Goal: Task Accomplishment & Management: Use online tool/utility

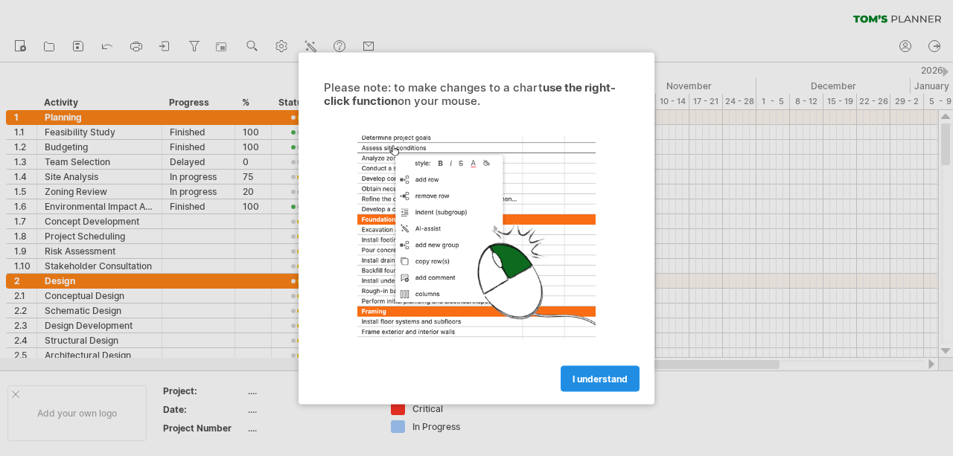
drag, startPoint x: 0, startPoint y: 0, endPoint x: 581, endPoint y: 376, distance: 691.6
click at [581, 376] on span "I understand" at bounding box center [599, 378] width 55 height 11
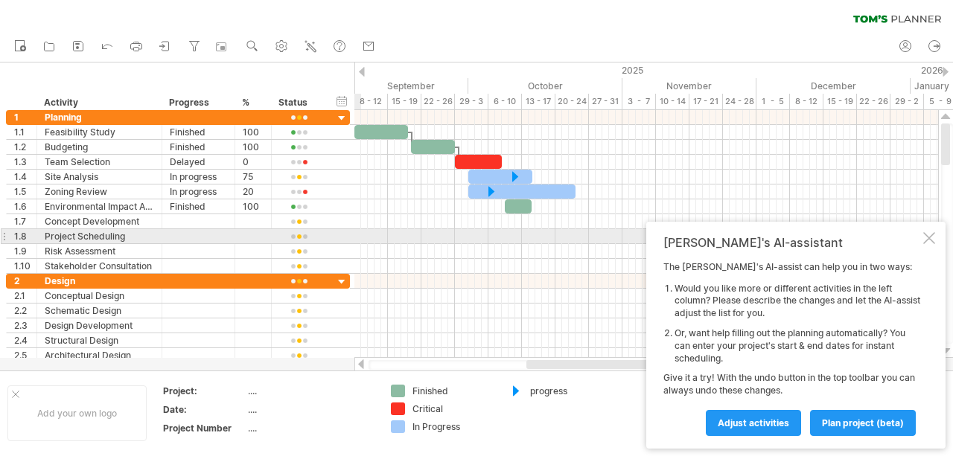
click at [927, 244] on div at bounding box center [929, 238] width 12 height 12
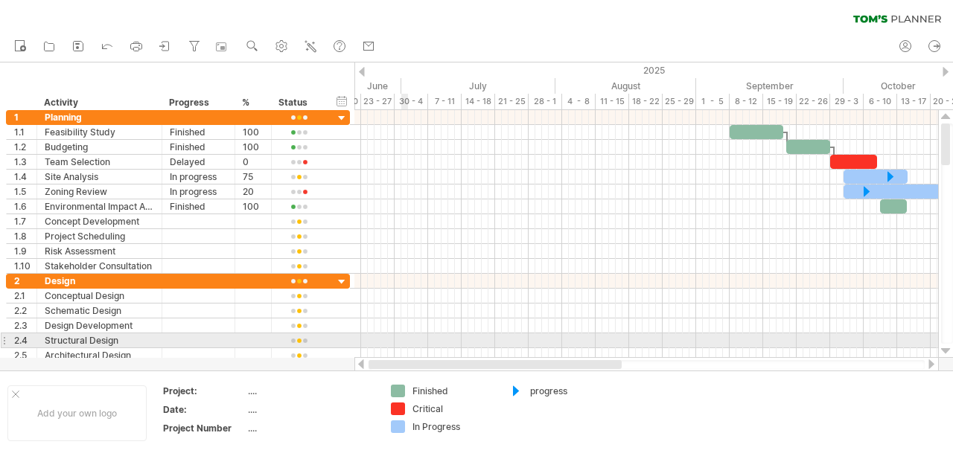
drag, startPoint x: 659, startPoint y: 365, endPoint x: 403, endPoint y: 337, distance: 257.6
click at [403, 337] on div "Trying to reach [DOMAIN_NAME] Connected again... 0% clear filter new 1" at bounding box center [476, 228] width 953 height 456
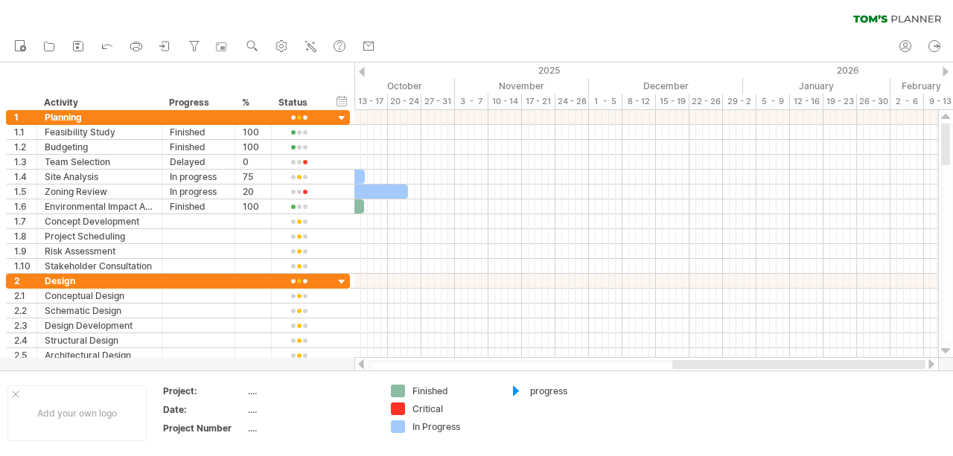
drag, startPoint x: 508, startPoint y: 363, endPoint x: 716, endPoint y: 367, distance: 207.7
click at [716, 367] on div at bounding box center [798, 364] width 253 height 9
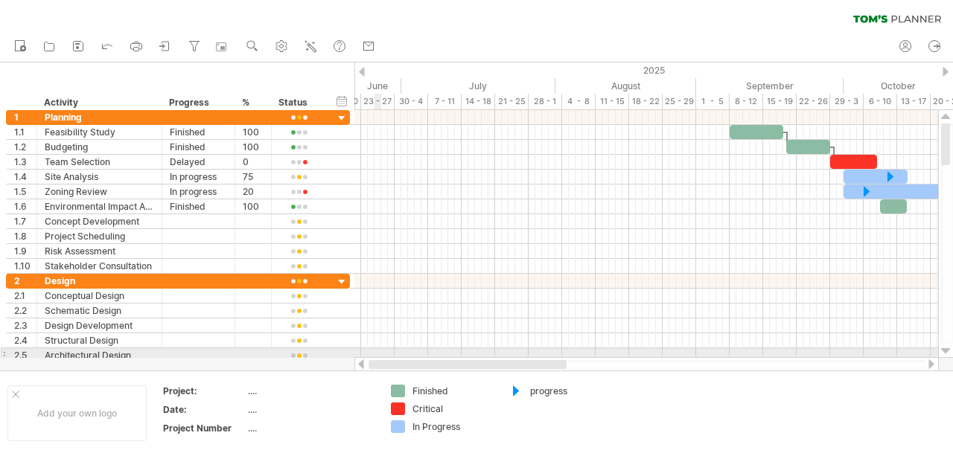
drag, startPoint x: 716, startPoint y: 367, endPoint x: 351, endPoint y: 359, distance: 364.8
click at [351, 359] on div "Trying to reach [DOMAIN_NAME] Connected again... 0% clear filter new 1" at bounding box center [476, 228] width 953 height 456
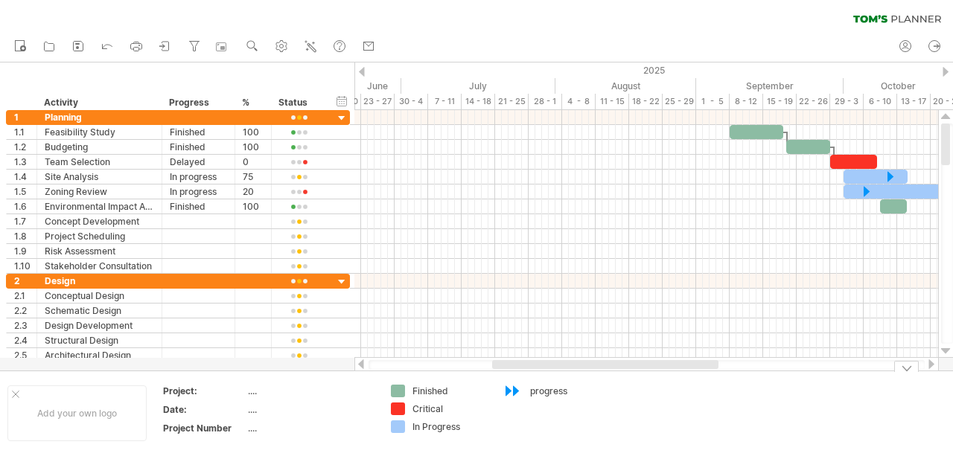
click at [518, 388] on div at bounding box center [515, 392] width 15 height 14
click at [517, 388] on div at bounding box center [515, 392] width 15 height 14
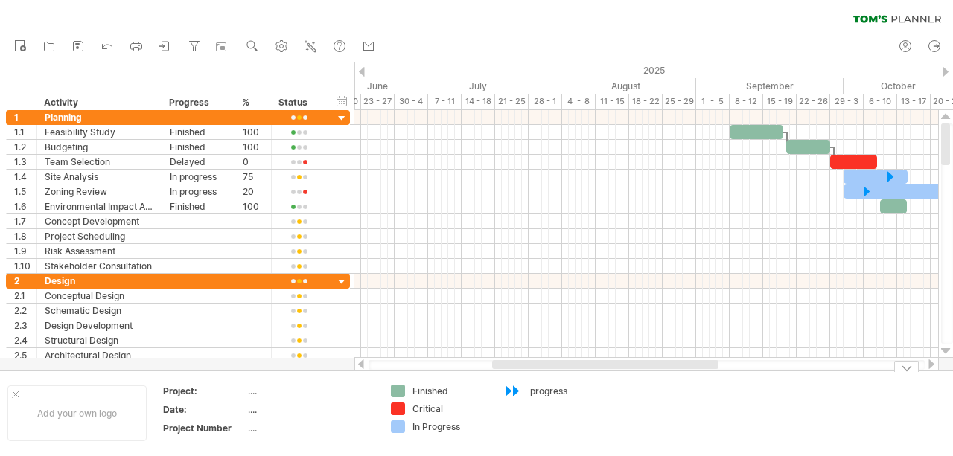
click at [517, 388] on div at bounding box center [515, 392] width 15 height 14
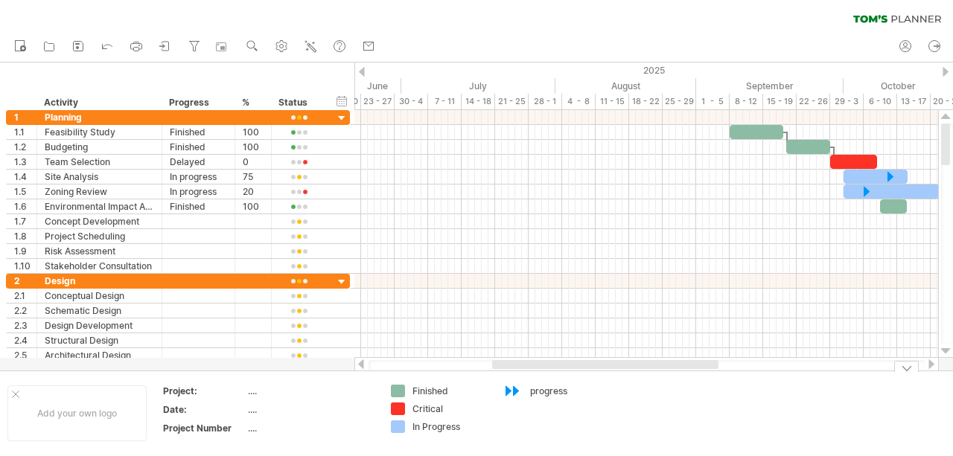
click at [517, 388] on div at bounding box center [515, 392] width 15 height 14
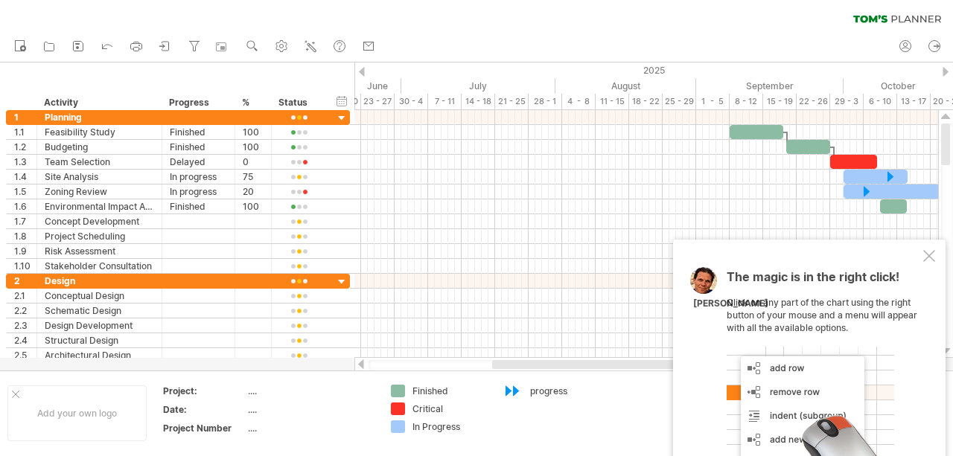
click at [517, 388] on div at bounding box center [515, 392] width 15 height 14
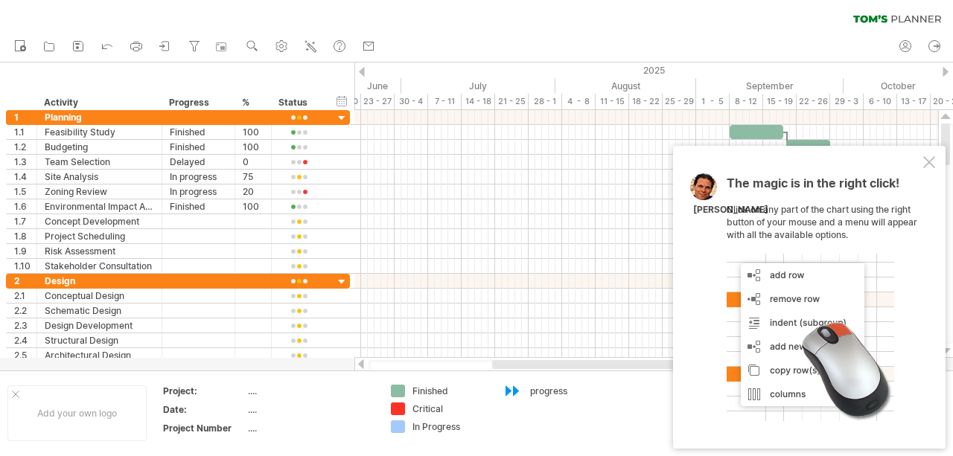
click at [517, 388] on div at bounding box center [515, 392] width 15 height 14
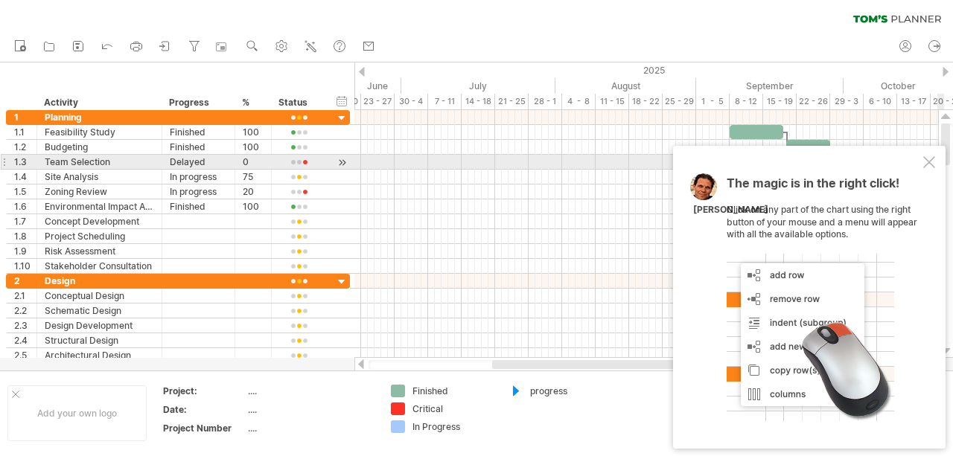
click at [931, 164] on div at bounding box center [929, 162] width 12 height 12
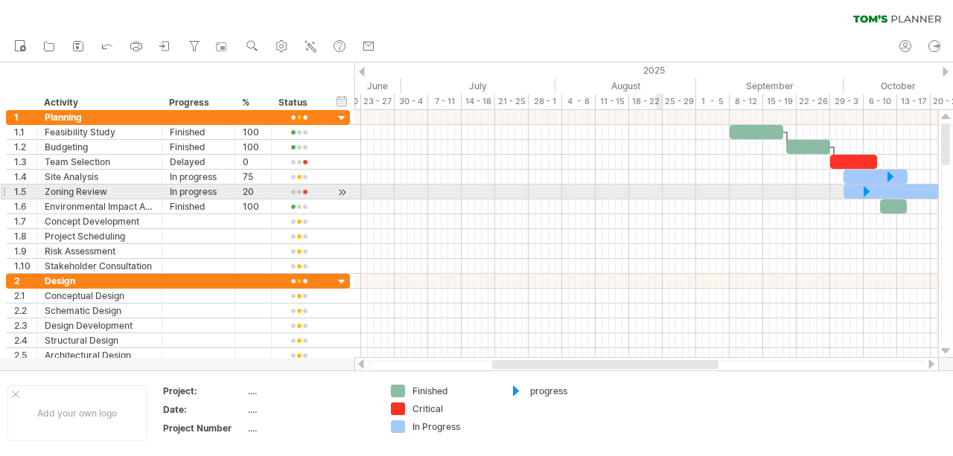
click at [659, 188] on div at bounding box center [645, 192] width 583 height 15
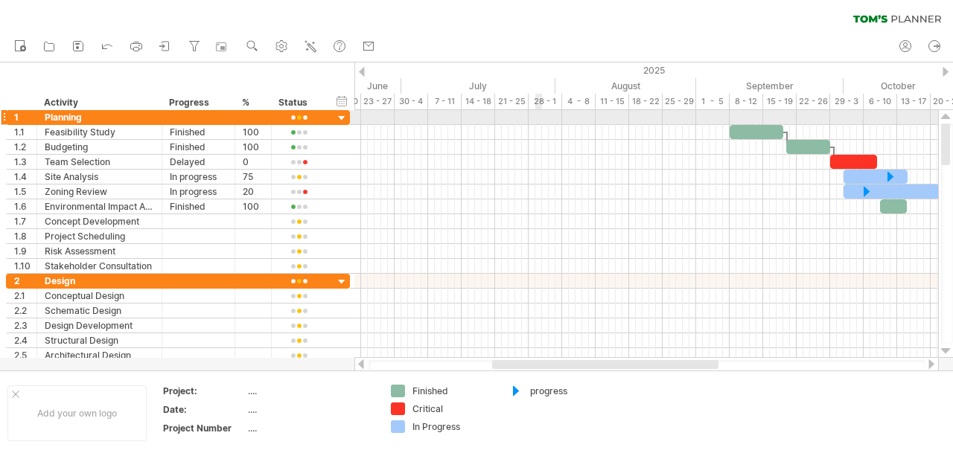
click at [540, 119] on div at bounding box center [645, 117] width 583 height 15
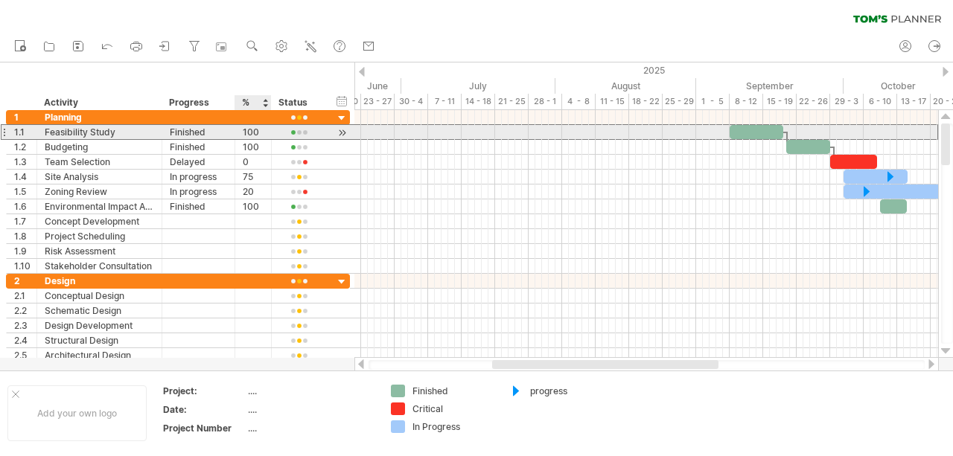
click at [252, 135] on div "100" at bounding box center [253, 132] width 21 height 14
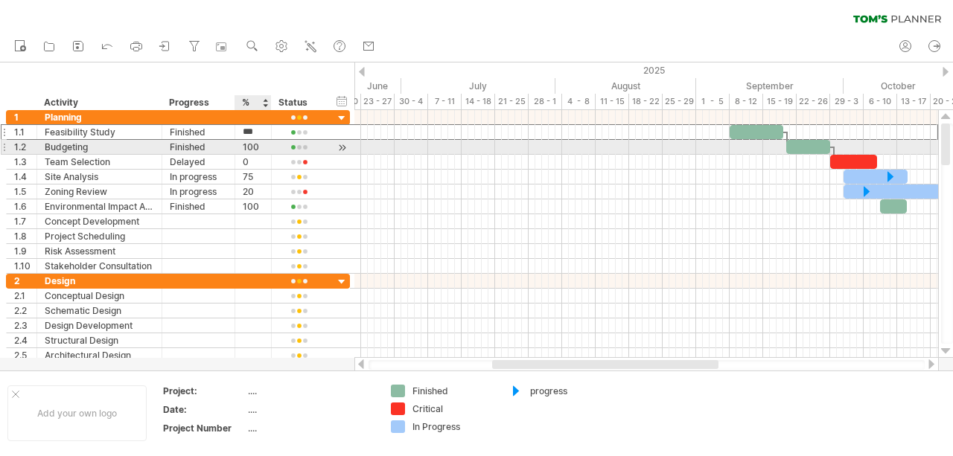
click at [253, 147] on div "100" at bounding box center [253, 147] width 21 height 14
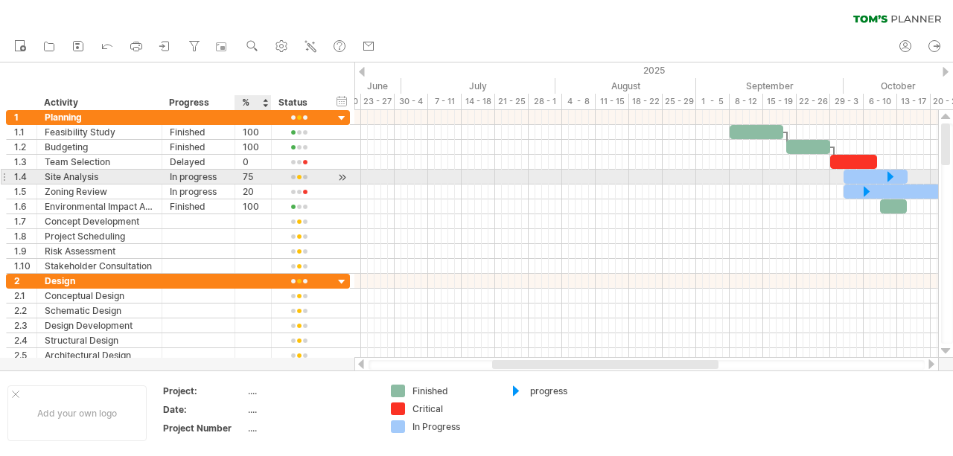
click at [266, 178] on div at bounding box center [269, 177] width 7 height 15
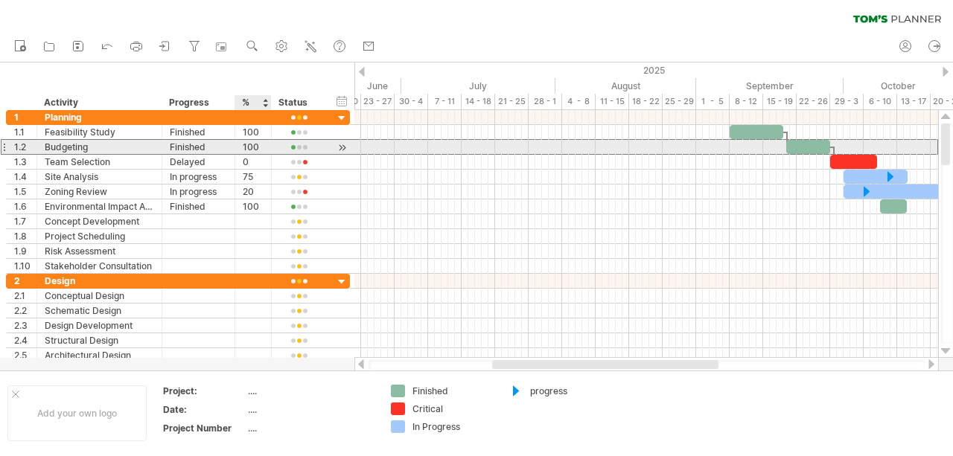
click at [258, 150] on div "100" at bounding box center [253, 147] width 21 height 14
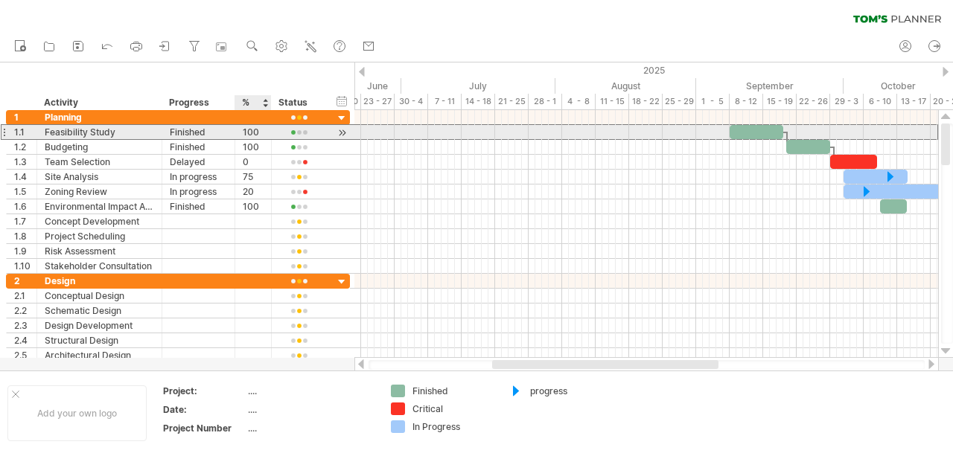
click at [255, 132] on div "100" at bounding box center [253, 132] width 21 height 14
click at [255, 132] on input "***" at bounding box center [253, 132] width 21 height 14
type input "**"
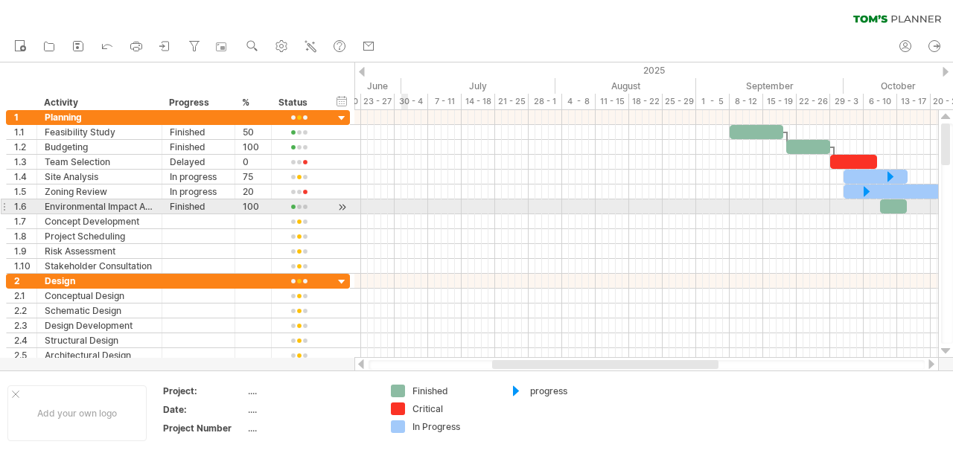
click at [403, 206] on div at bounding box center [645, 206] width 583 height 15
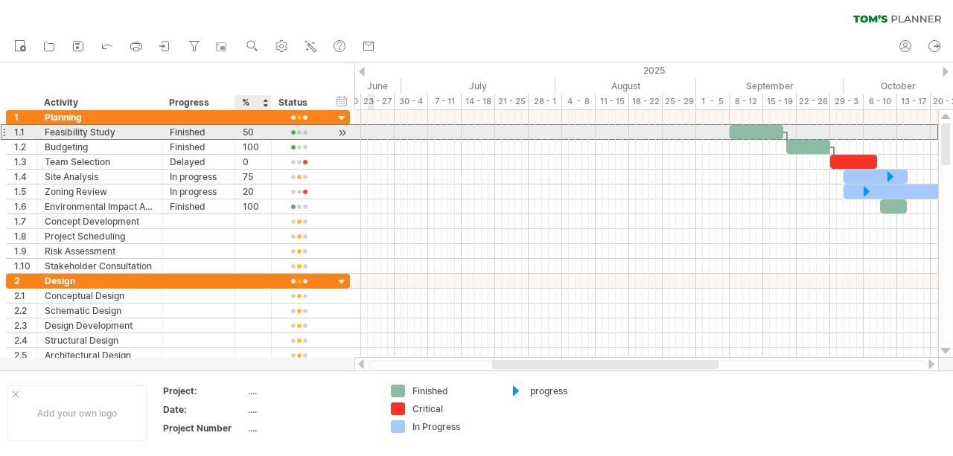
click at [256, 132] on div "50" at bounding box center [253, 132] width 21 height 14
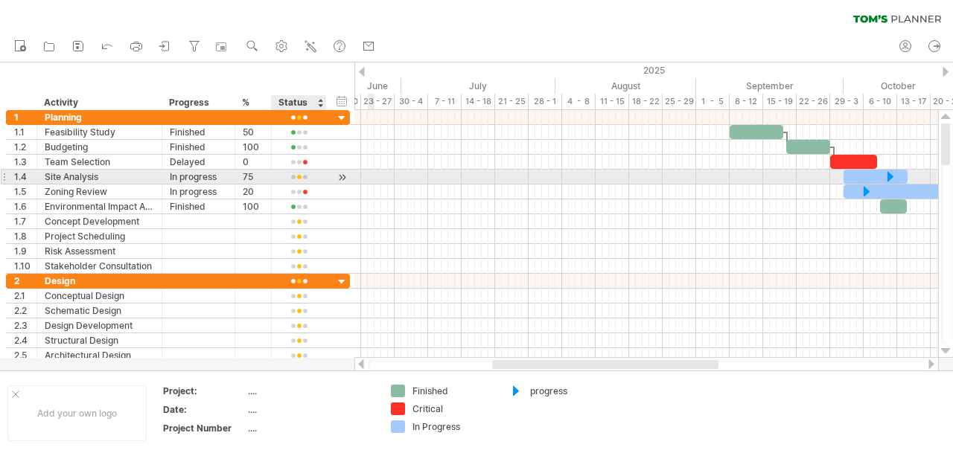
click at [321, 179] on div at bounding box center [324, 177] width 7 height 15
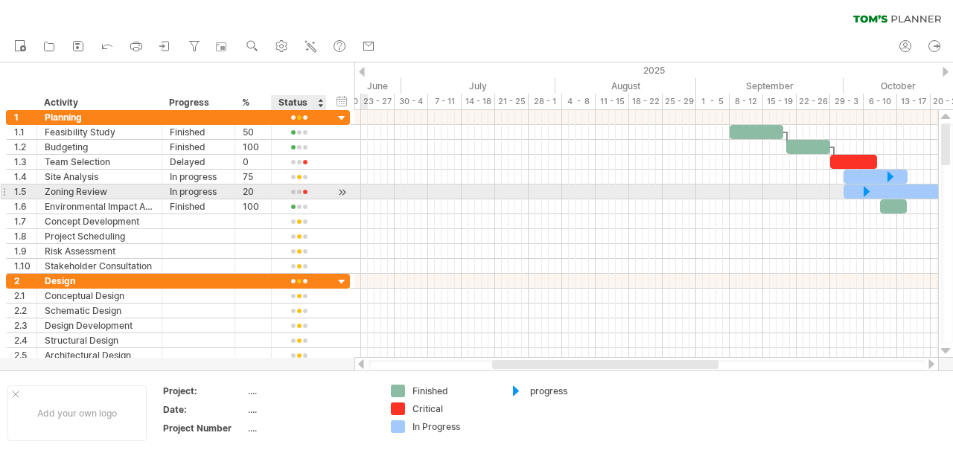
click at [302, 191] on div at bounding box center [298, 192] width 39 height 11
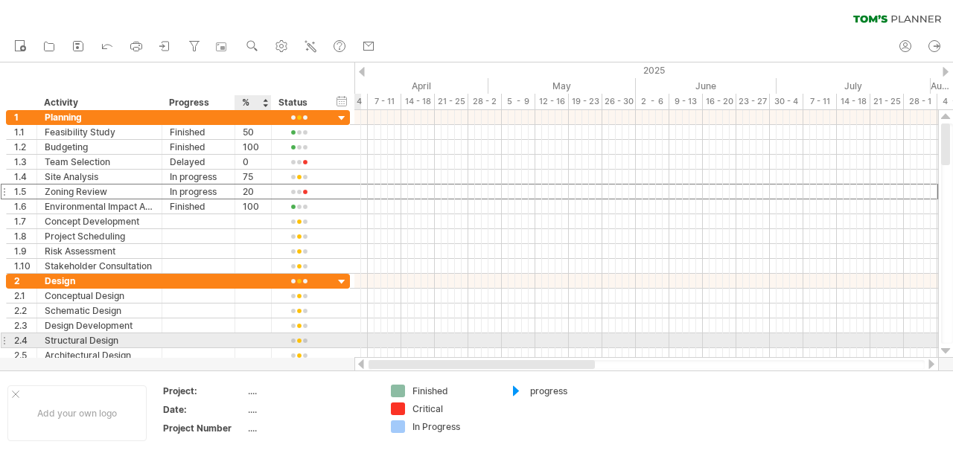
drag, startPoint x: 517, startPoint y: 363, endPoint x: 264, endPoint y: 336, distance: 254.5
click at [264, 336] on div "Trying to reach [DOMAIN_NAME] Connected again... 0% clear filter new 1" at bounding box center [476, 228] width 953 height 456
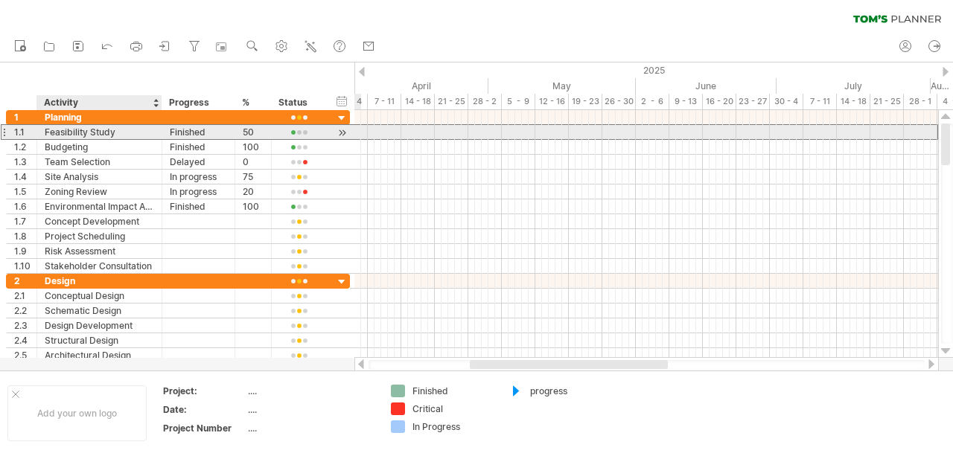
click at [72, 138] on div "**********" at bounding box center [178, 132] width 344 height 16
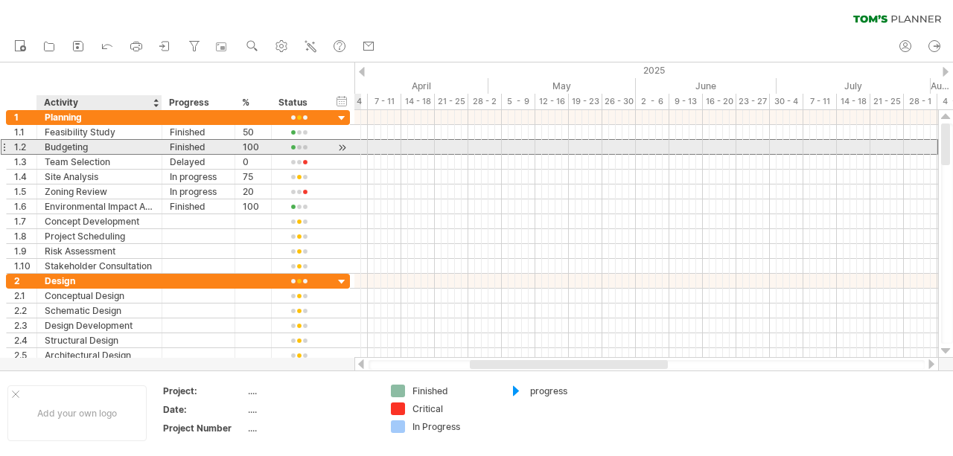
click at [70, 151] on div "Budgeting" at bounding box center [99, 147] width 109 height 14
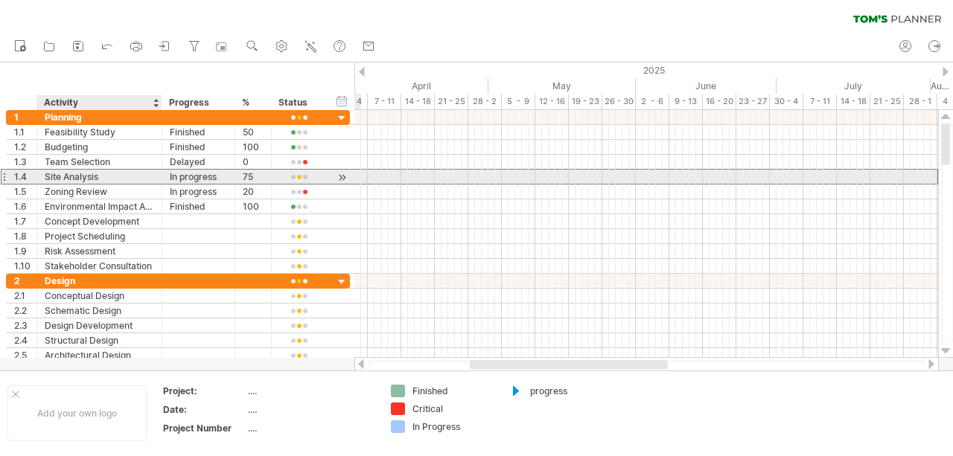
click at [76, 176] on div "Site Analysis" at bounding box center [99, 177] width 109 height 14
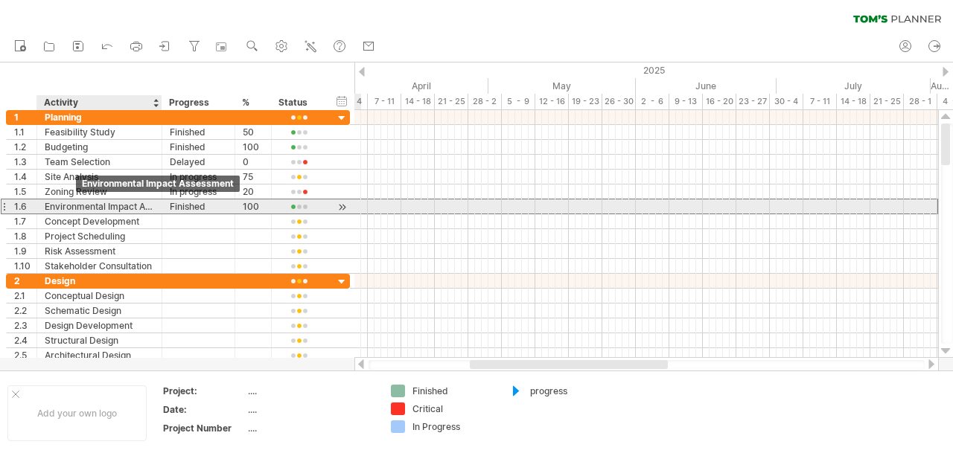
click at [77, 210] on div "Environmental Impact Assessment" at bounding box center [99, 206] width 109 height 14
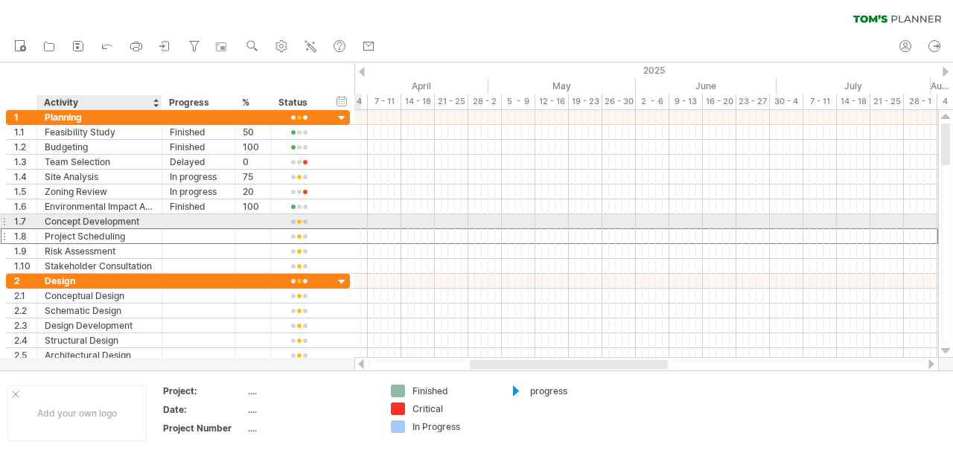
click at [78, 229] on div "Project Scheduling" at bounding box center [99, 236] width 109 height 14
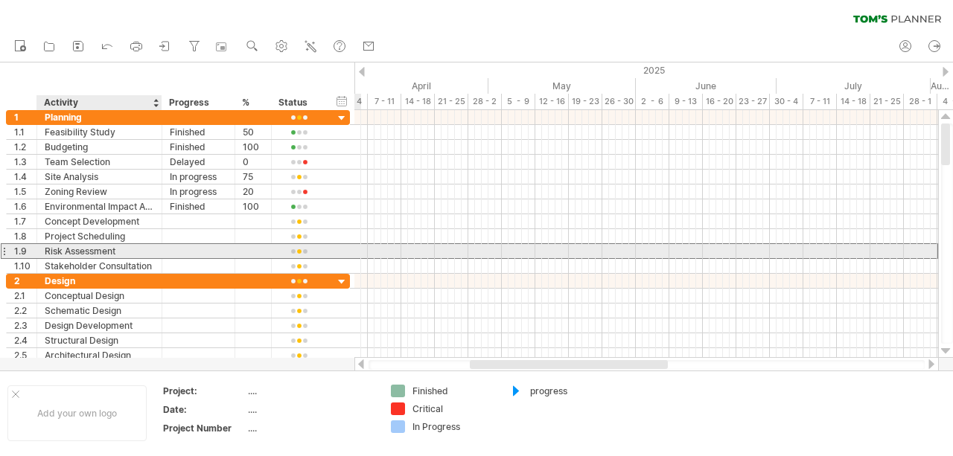
click at [86, 249] on div "Risk Assessment" at bounding box center [99, 251] width 109 height 14
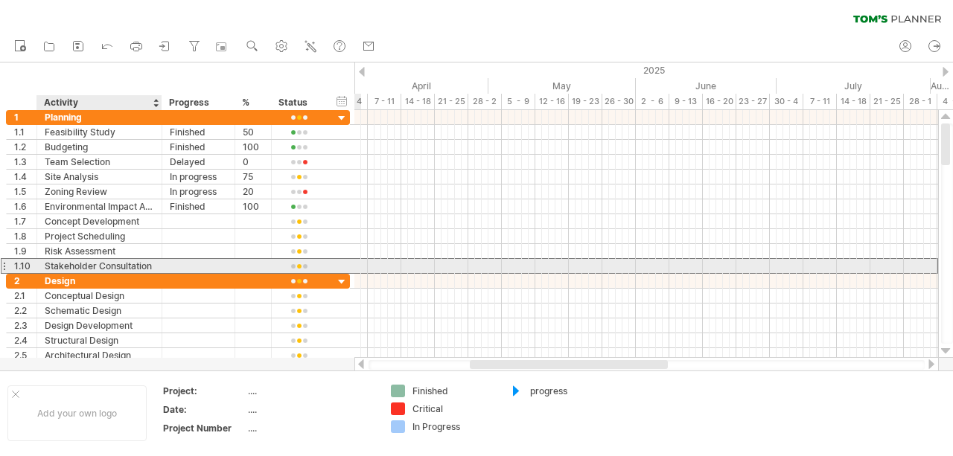
click at [89, 263] on div "Stakeholder Consultation" at bounding box center [99, 266] width 109 height 14
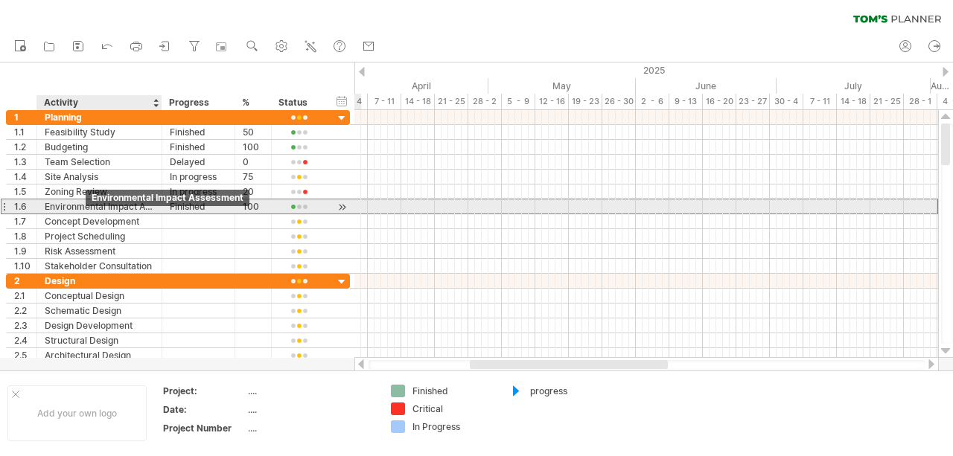
click at [89, 207] on div "Environmental Impact Assessment" at bounding box center [99, 206] width 109 height 14
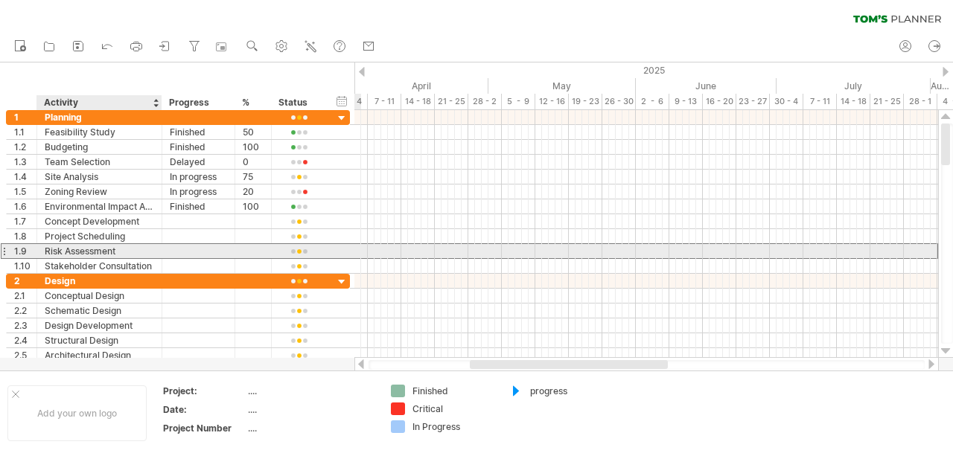
click at [119, 255] on div "**********" at bounding box center [178, 251] width 344 height 16
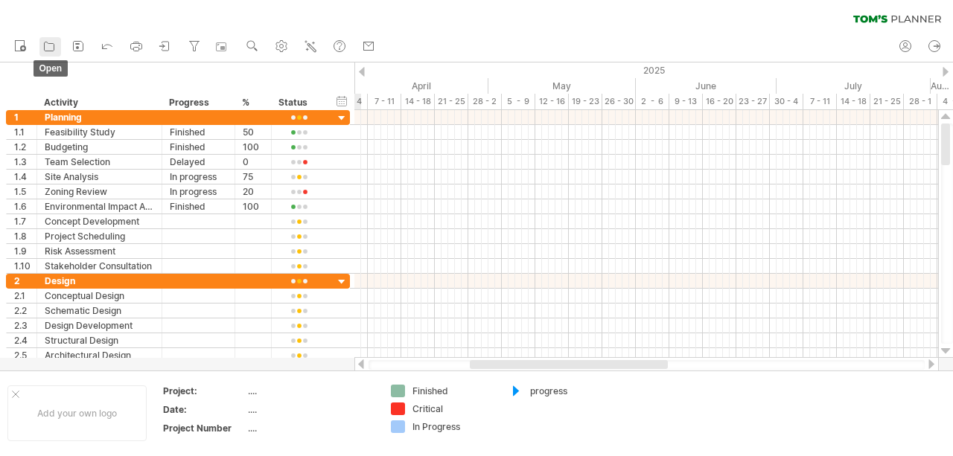
click at [51, 49] on icon at bounding box center [49, 46] width 15 height 15
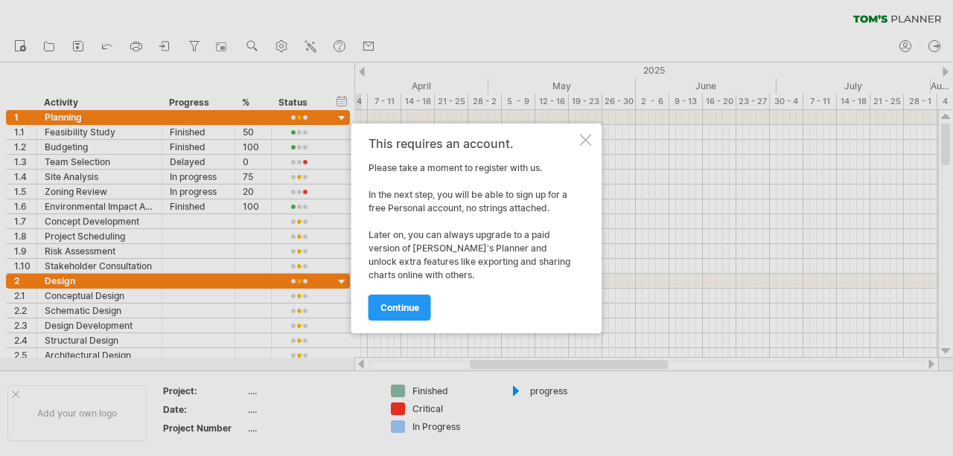
click at [589, 138] on div at bounding box center [586, 140] width 12 height 12
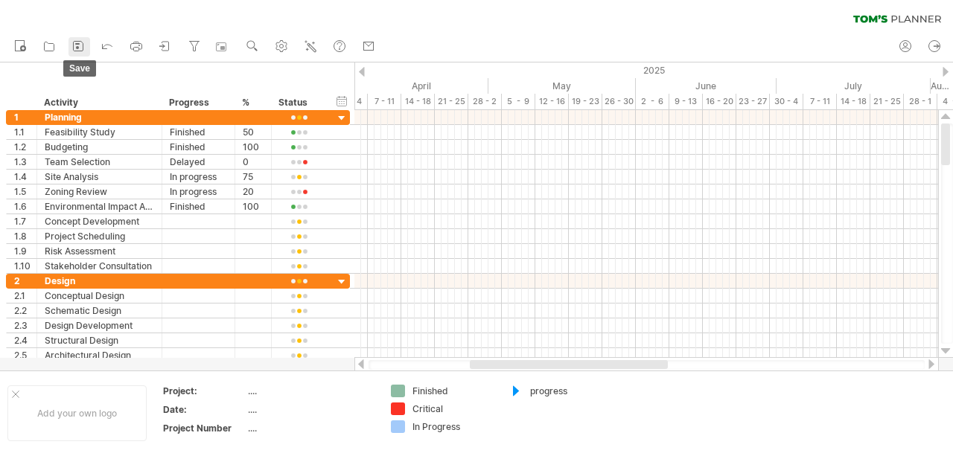
click at [79, 45] on icon at bounding box center [78, 46] width 15 height 15
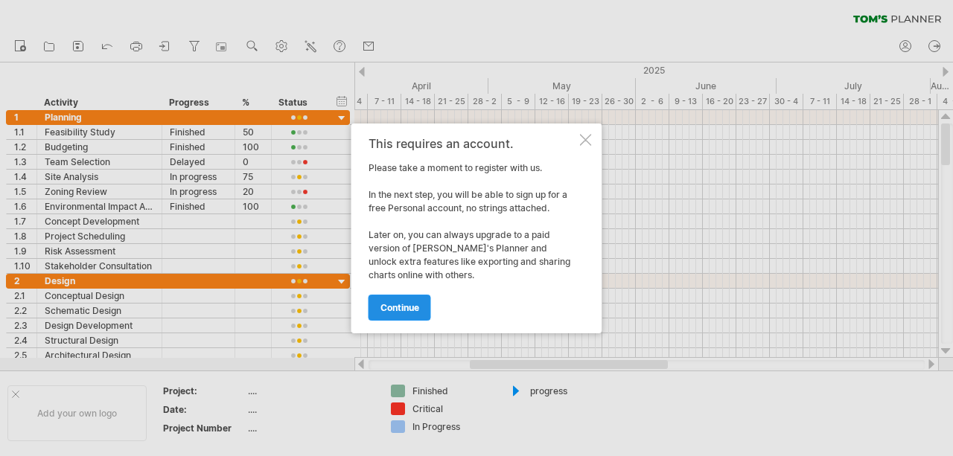
click at [413, 302] on span "continue" at bounding box center [399, 307] width 39 height 11
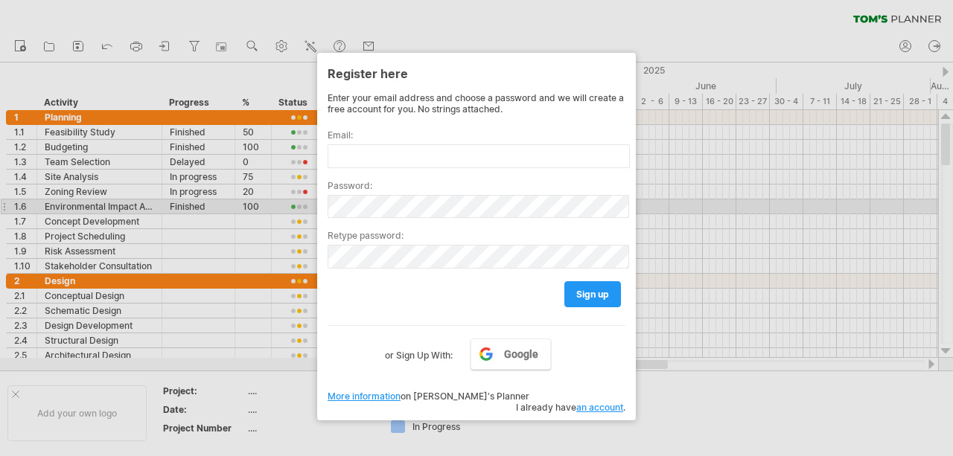
click at [728, 211] on div at bounding box center [476, 228] width 953 height 456
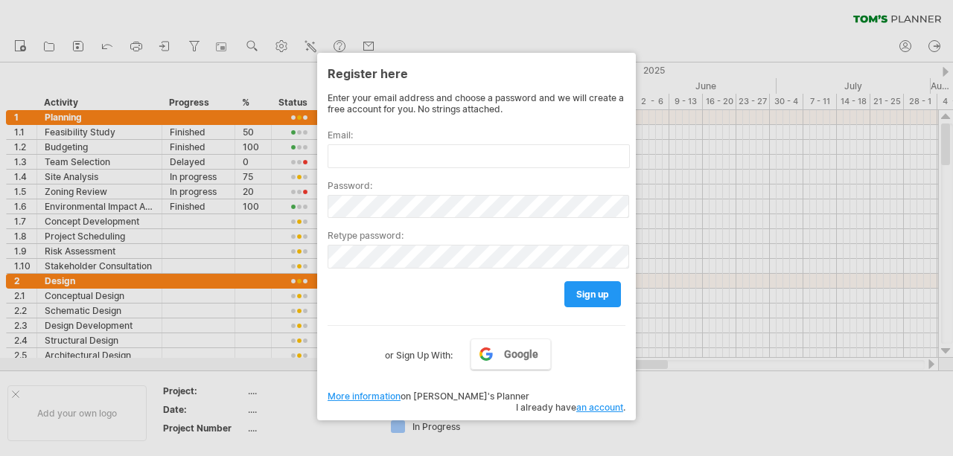
click at [703, 382] on div at bounding box center [476, 228] width 953 height 456
click at [725, 169] on div at bounding box center [476, 228] width 953 height 456
